Goal: Information Seeking & Learning: Find specific fact

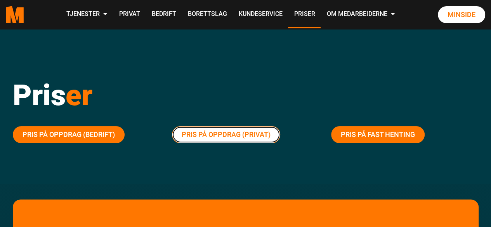
click at [204, 133] on link "Pris på oppdrag (Privat)" at bounding box center [226, 134] width 108 height 17
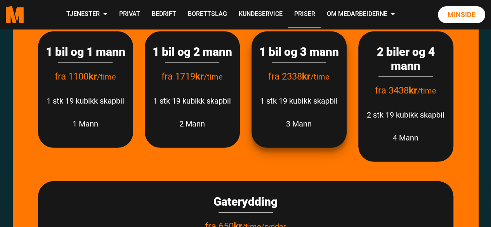
scroll to position [1054, 0]
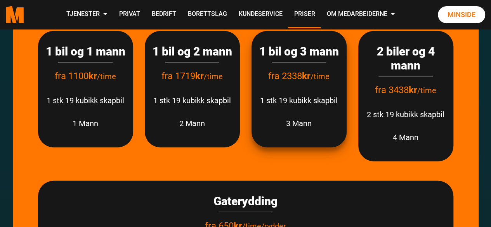
click at [293, 130] on p "3 Mann" at bounding box center [299, 123] width 80 height 13
click at [291, 81] on span "fra 2338 kr" at bounding box center [289, 76] width 42 height 11
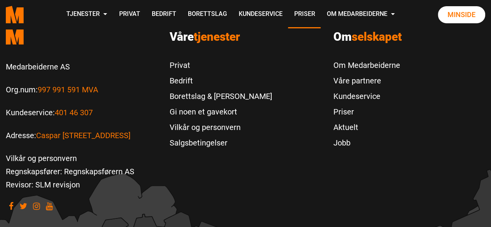
scroll to position [2517, 0]
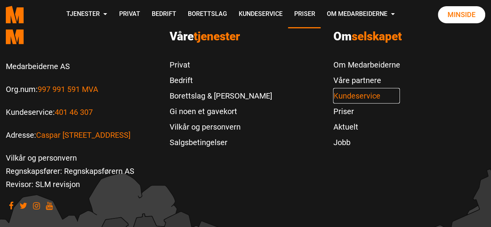
click at [357, 90] on link "Kundeservice" at bounding box center [366, 96] width 67 height 16
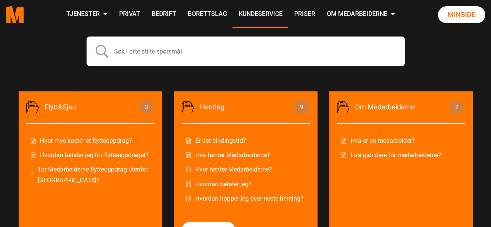
scroll to position [350, 0]
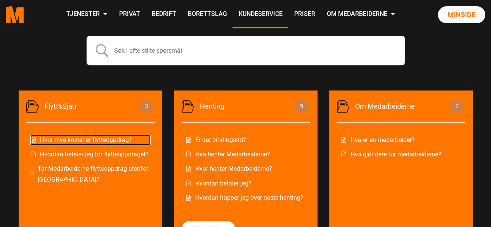
click at [111, 139] on link "Hvor mye koster et flytteoppdrag?" at bounding box center [90, 140] width 120 height 10
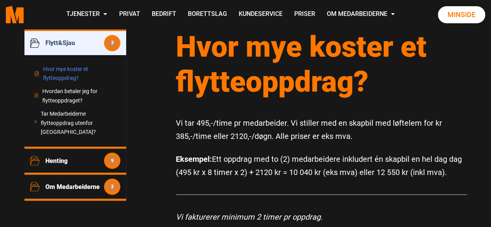
scroll to position [81, 0]
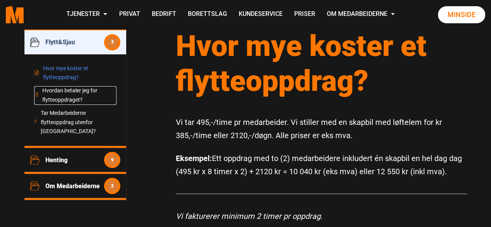
click at [78, 93] on link "Hvordan betaler jeg for flytteoppdraget?" at bounding box center [75, 95] width 83 height 19
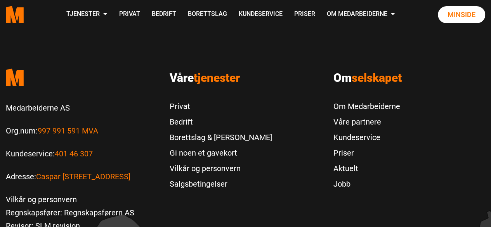
scroll to position [1692, 0]
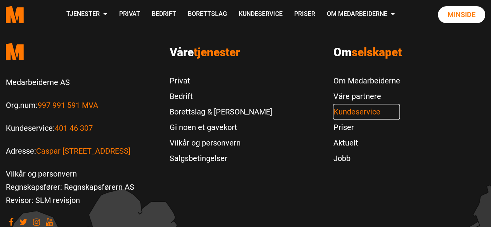
click at [346, 104] on link "Kundeservice" at bounding box center [366, 112] width 67 height 16
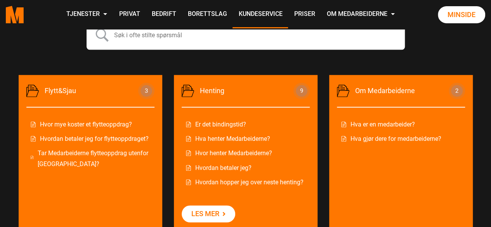
scroll to position [366, 0]
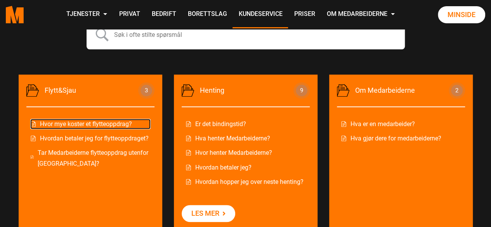
click at [128, 121] on link "Hvor mye koster et flytteoppdrag?" at bounding box center [90, 124] width 120 height 10
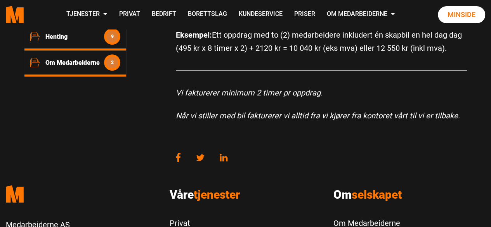
scroll to position [207, 0]
